Goal: Information Seeking & Learning: Learn about a topic

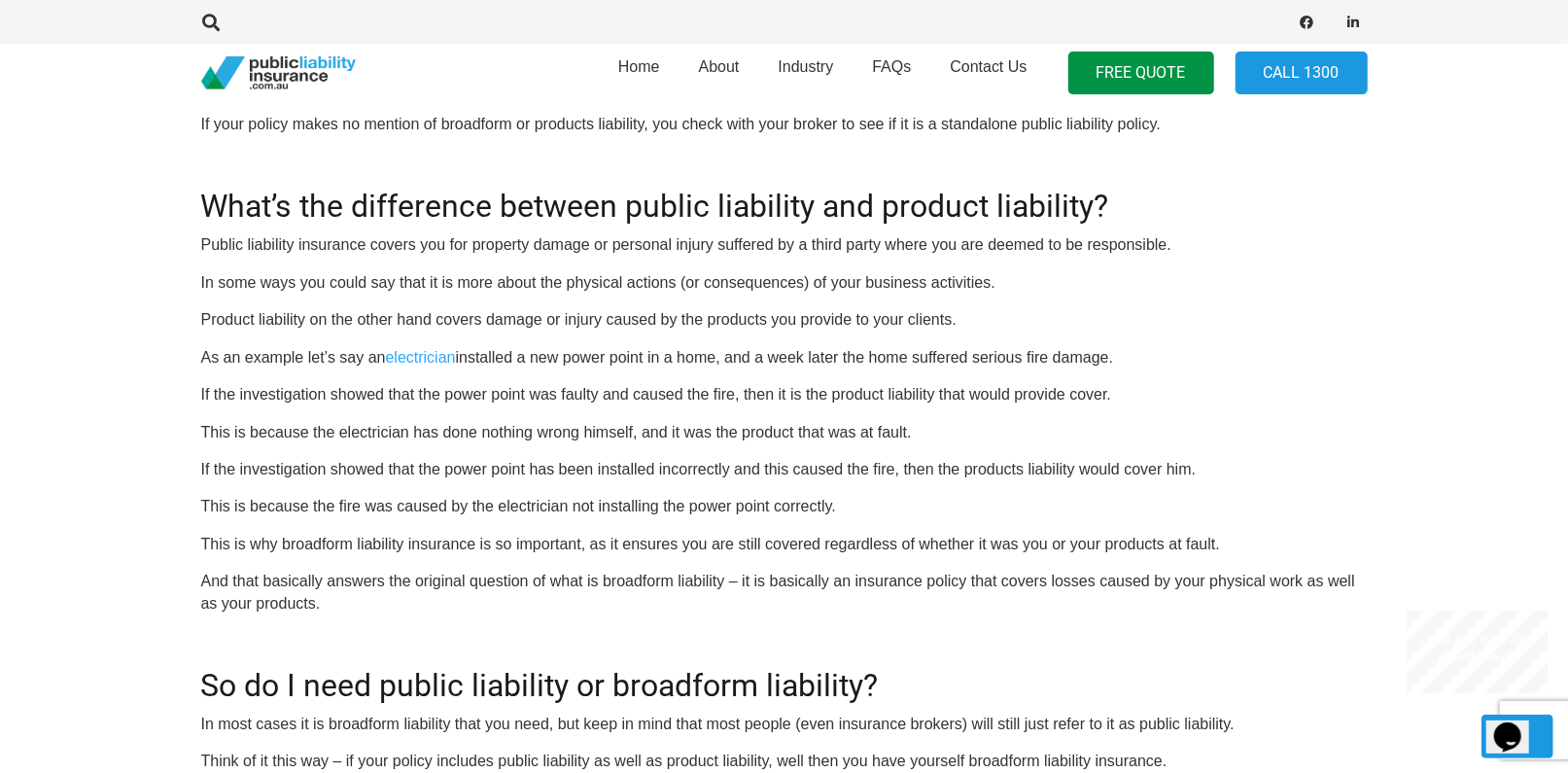
scroll to position [1214, 0]
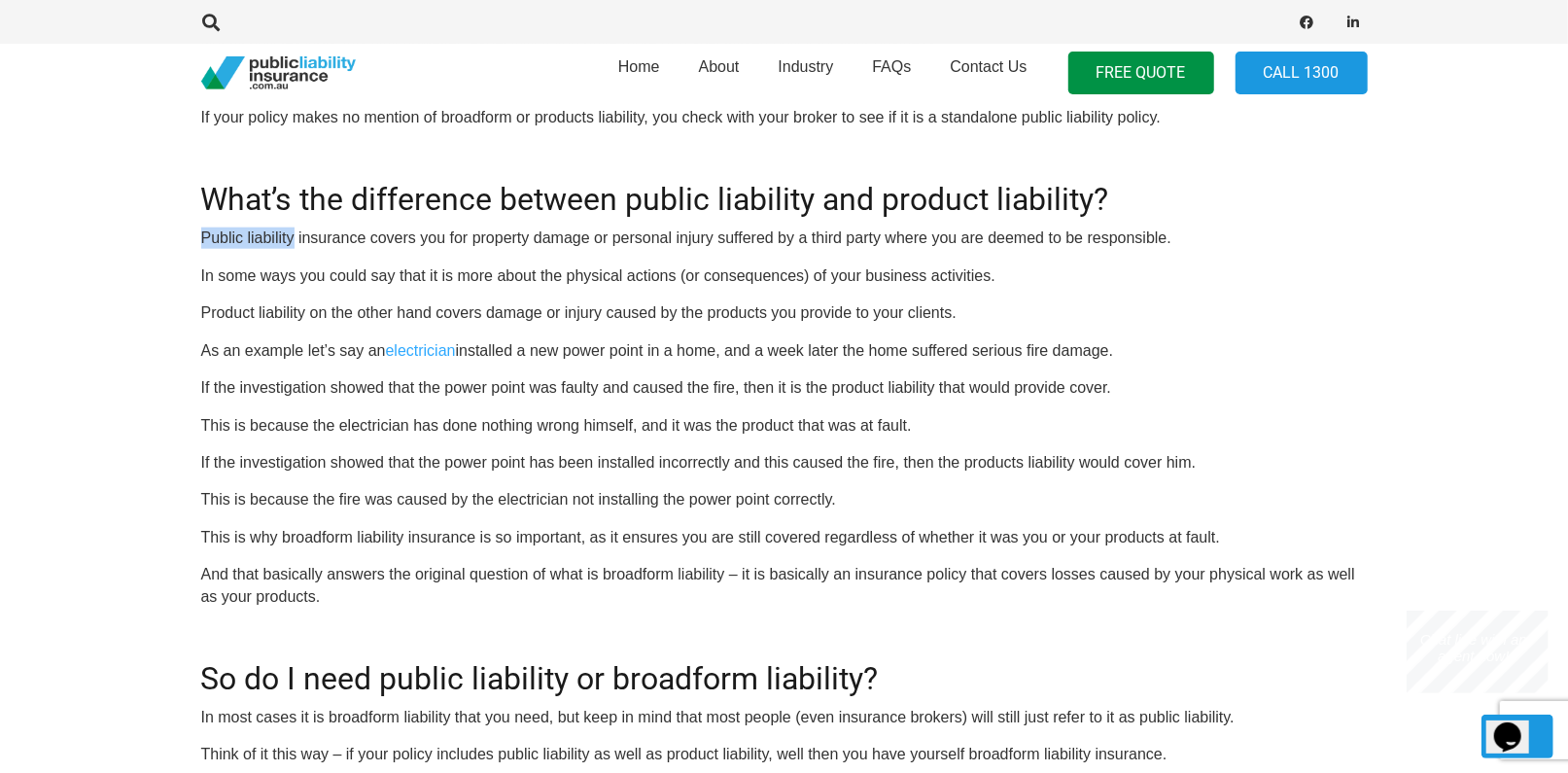
drag, startPoint x: 203, startPoint y: 229, endPoint x: 296, endPoint y: 237, distance: 93.3
click at [296, 237] on p "Public liability insurance covers you for property damage or personal injury su…" at bounding box center [784, 238] width 1166 height 22
click at [1218, 382] on p "If the investigation showed that the power point was faulty and caused the fire…" at bounding box center [784, 388] width 1166 height 22
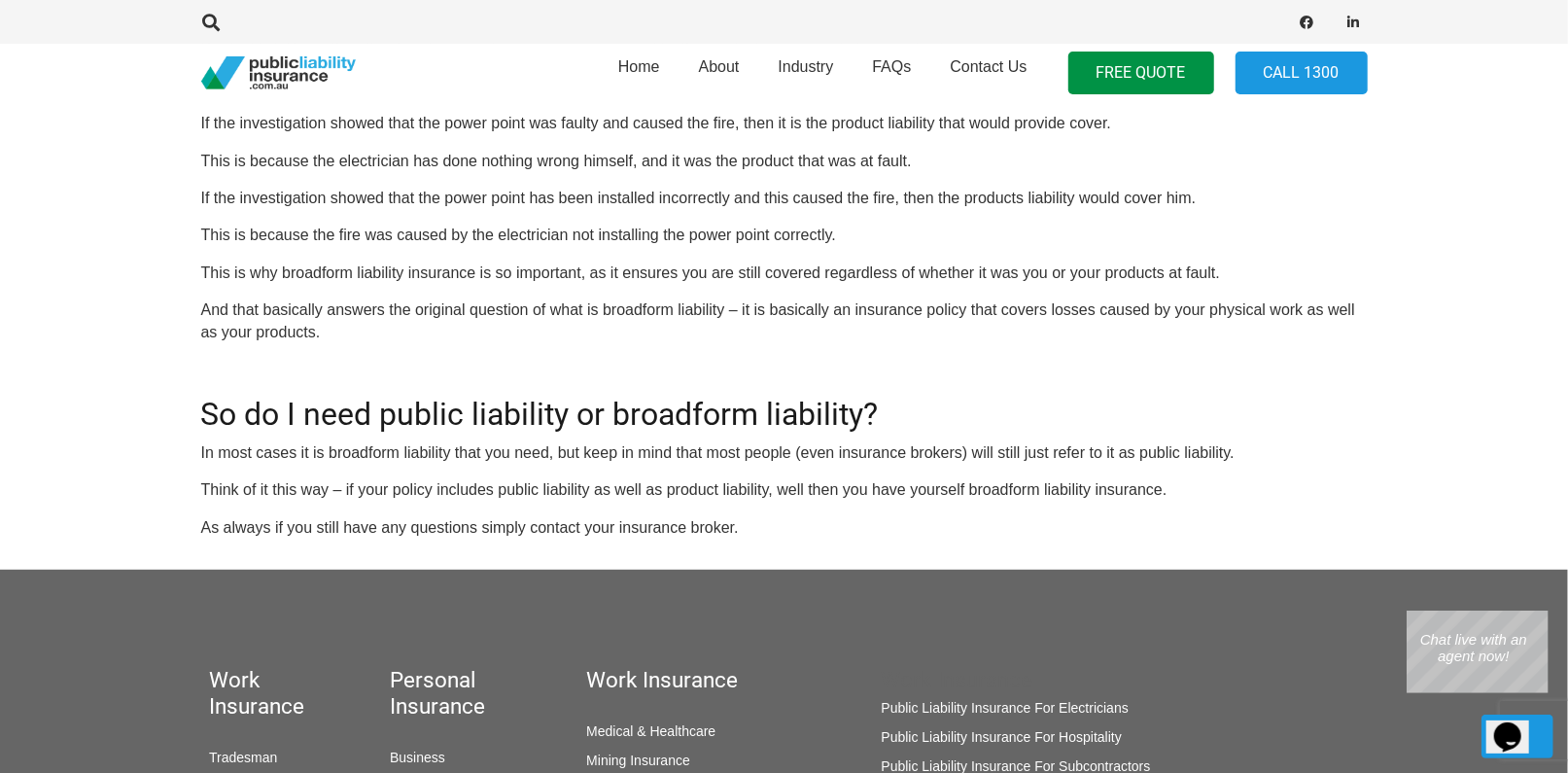
scroll to position [1495, 0]
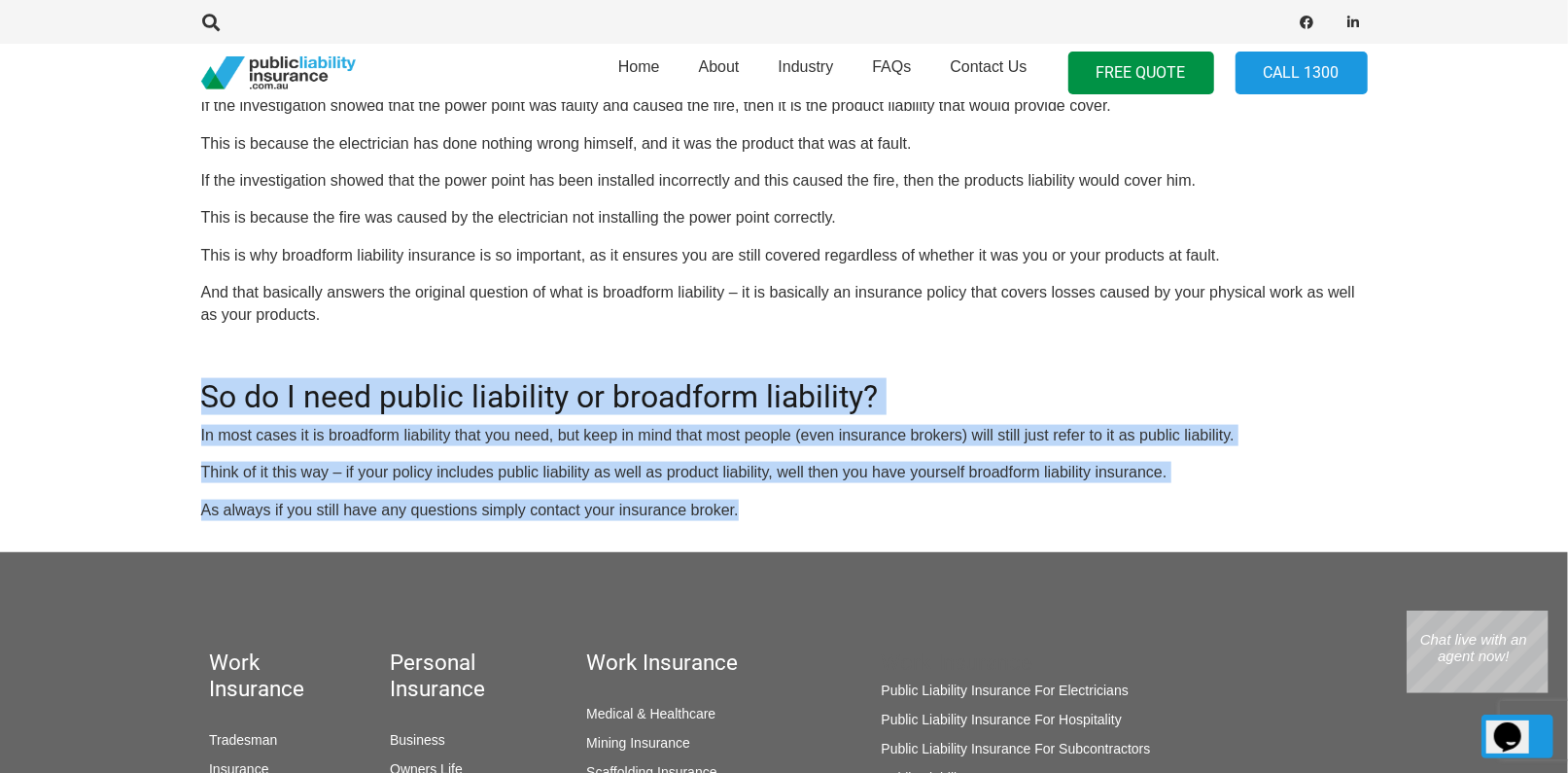
drag, startPoint x: 203, startPoint y: 394, endPoint x: 751, endPoint y: 496, distance: 557.4
drag, startPoint x: 751, startPoint y: 496, endPoint x: 580, endPoint y: 462, distance: 174.3
copy div "So do I need public liability or broadform liability? In most cases it is broad…"
click at [938, 366] on h2 "So do I need public liability or broadform liability?" at bounding box center [784, 385] width 1166 height 60
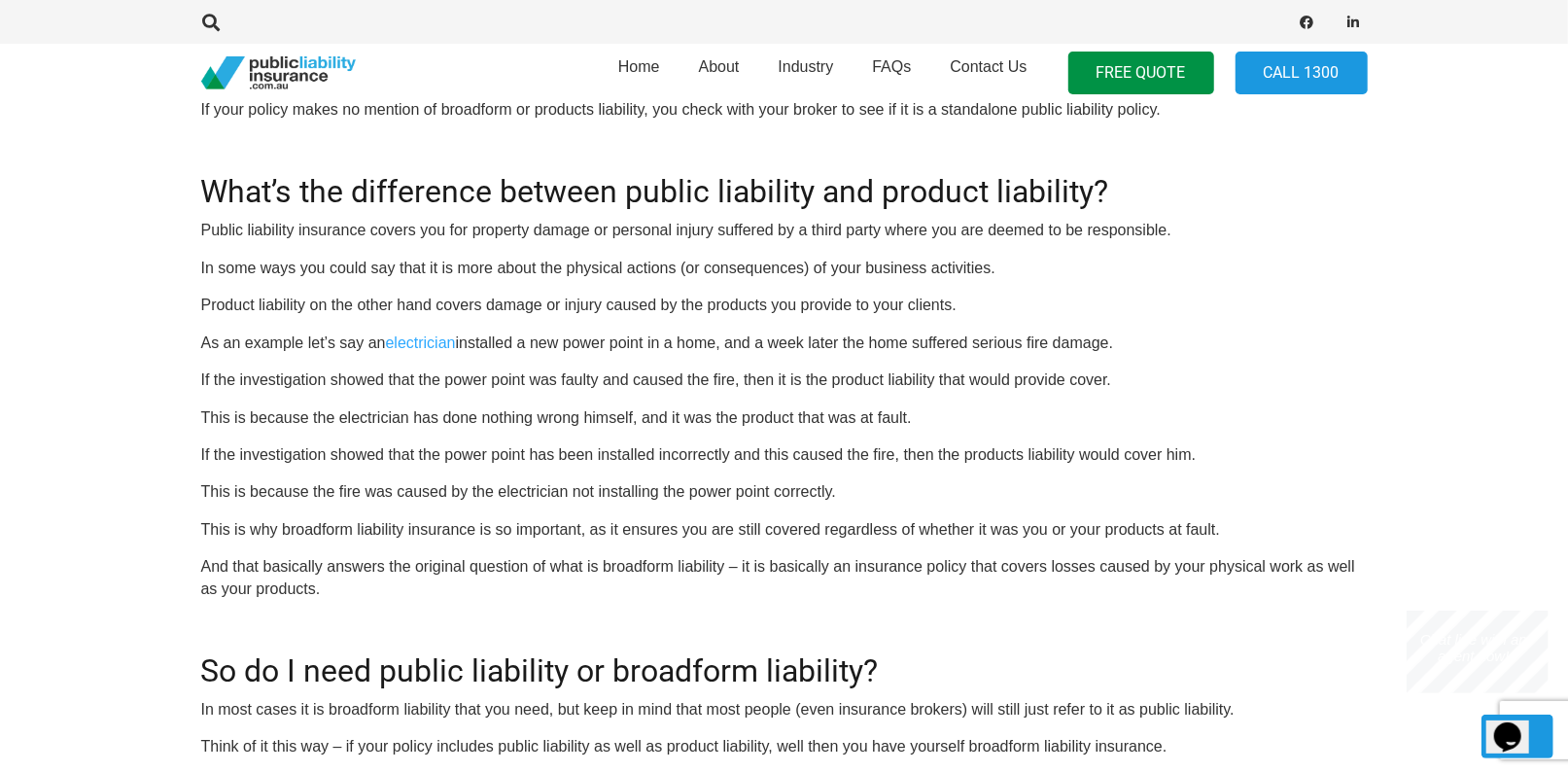
scroll to position [1218, 0]
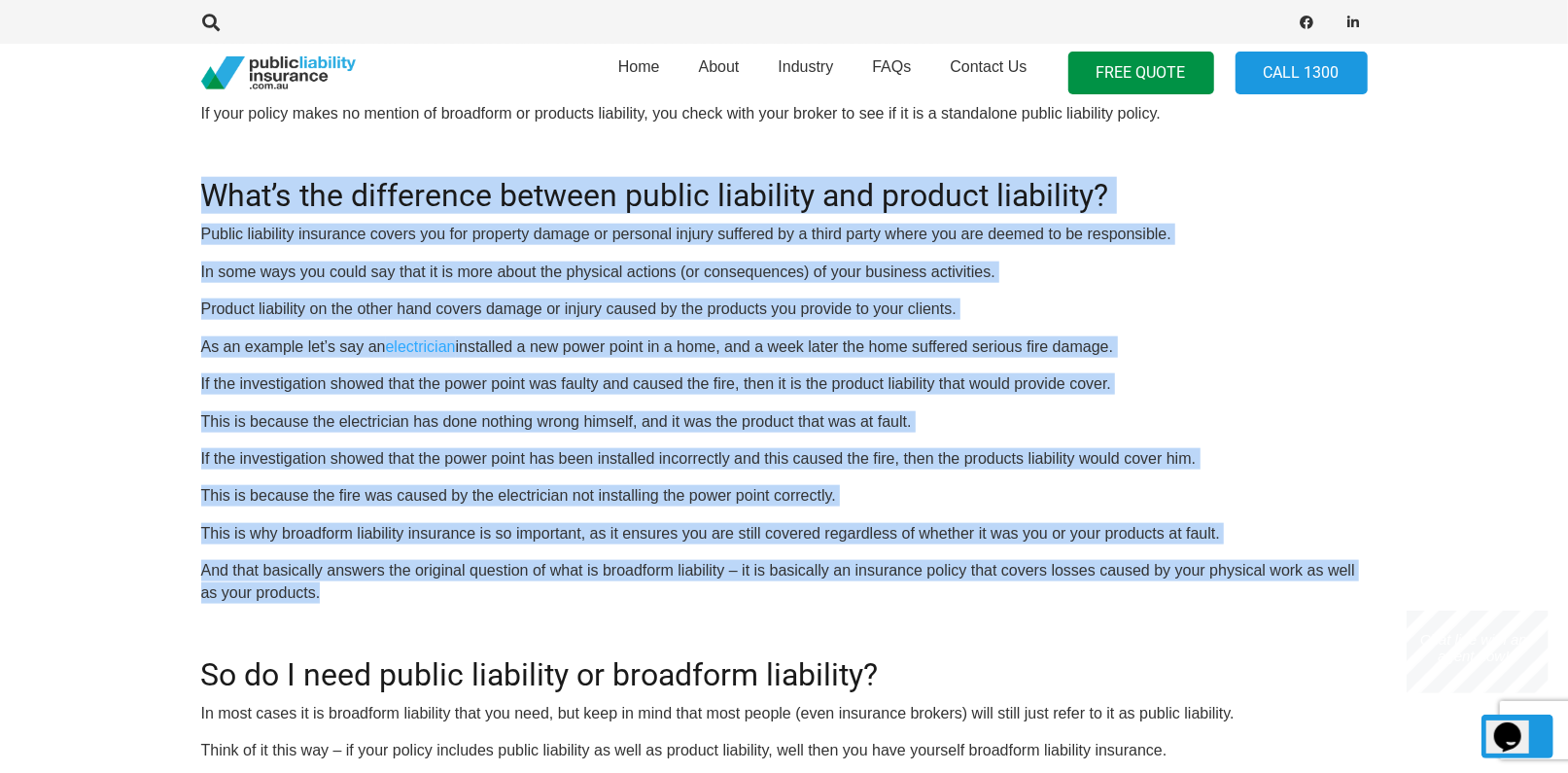
drag, startPoint x: 205, startPoint y: 193, endPoint x: 392, endPoint y: 599, distance: 447.0
click at [392, 599] on div "OR CALL [PHONE_NUMBER] Many business owners are familiar with the term public l…" at bounding box center [784, 155] width 1166 height 1287
drag, startPoint x: 392, startPoint y: 599, endPoint x: 381, endPoint y: 285, distance: 314.2
copy div "Lore’i dol sitametcon adipisc elitse doeiusmod tem incidid utlaboree? Dolore ma…"
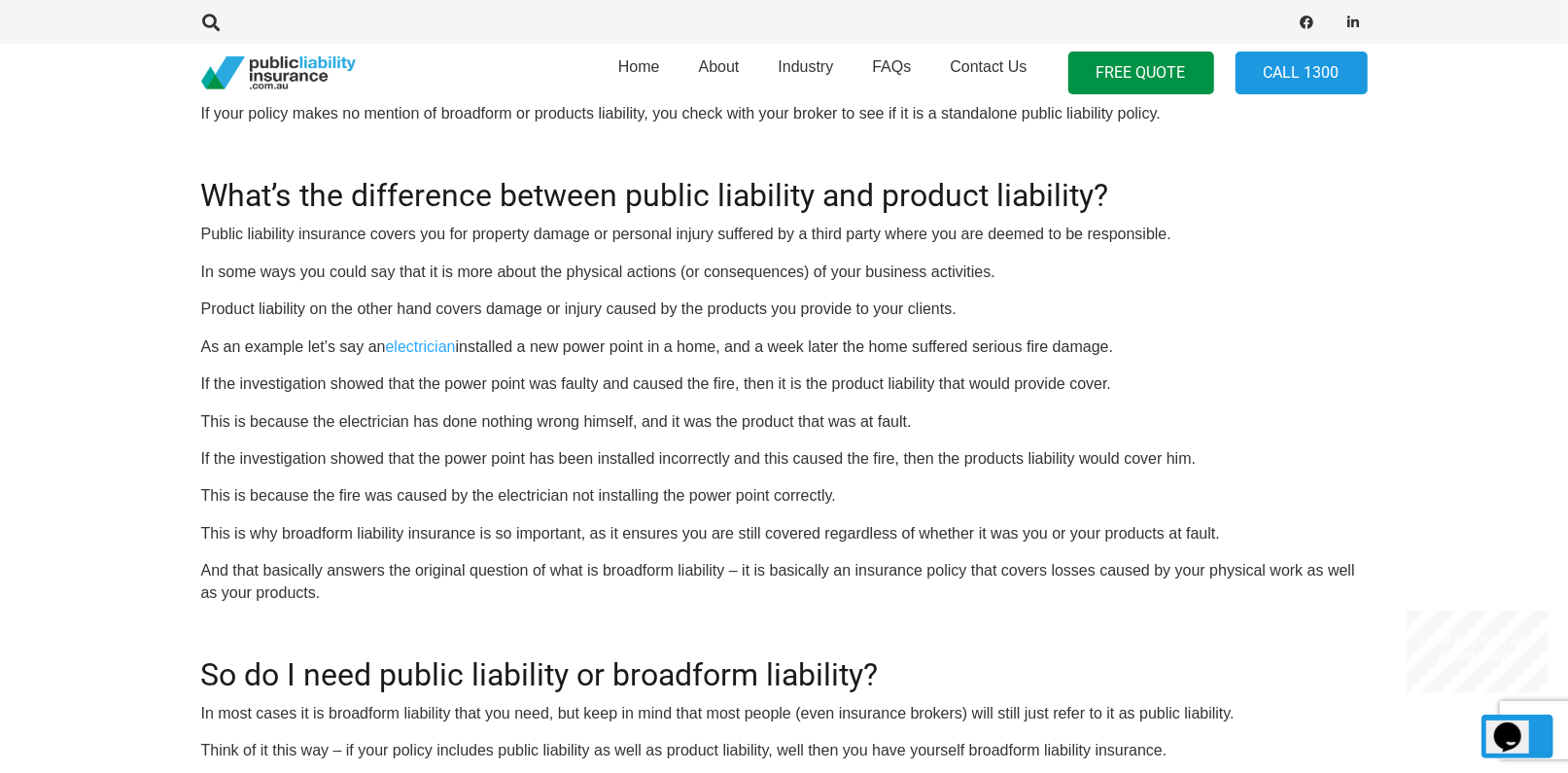
click at [797, 610] on div "OR CALL [PHONE_NUMBER] Many business owners are familiar with the term public l…" at bounding box center [784, 155] width 1166 height 1287
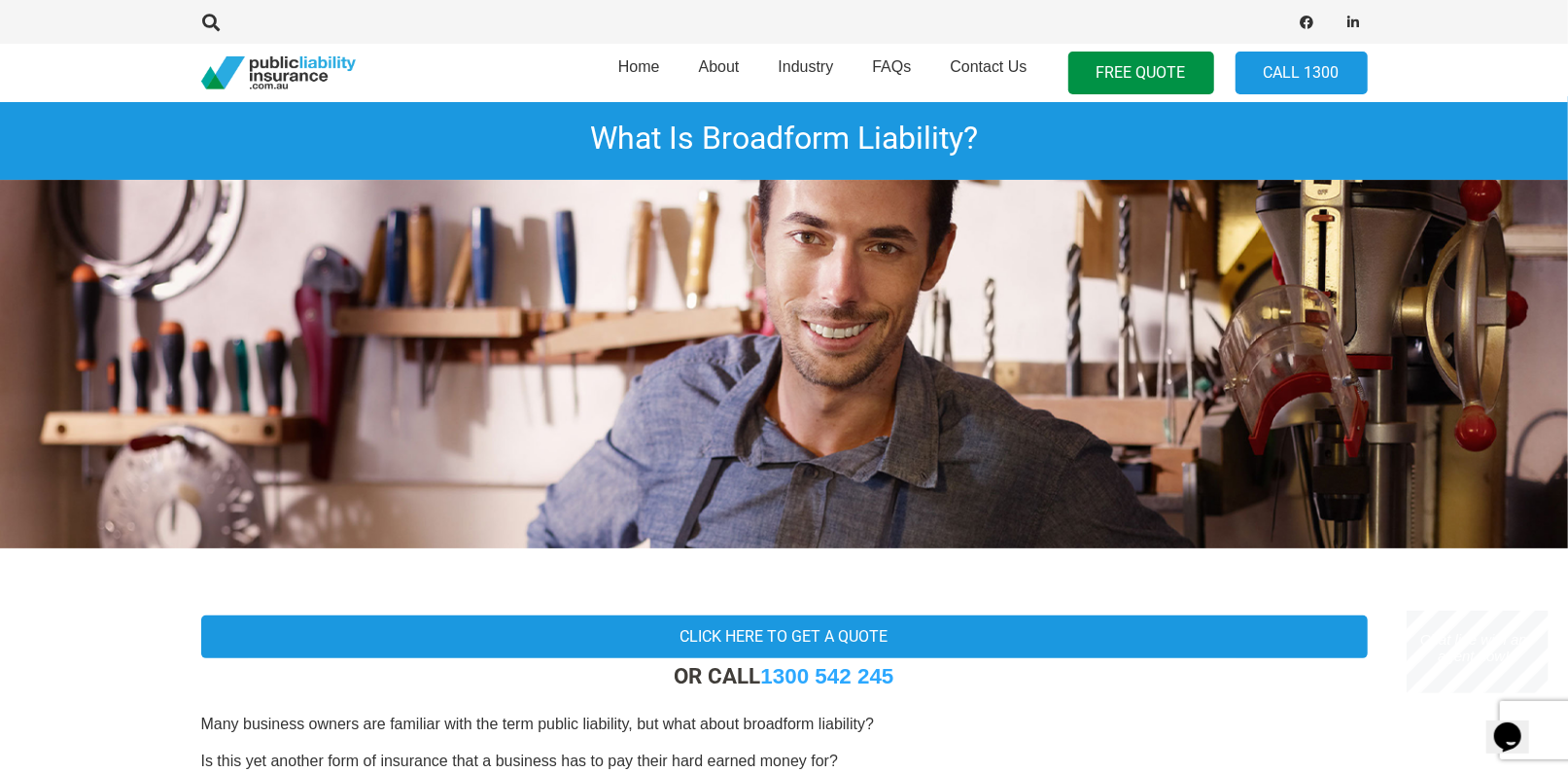
scroll to position [0, 0]
